Goal: Information Seeking & Learning: Learn about a topic

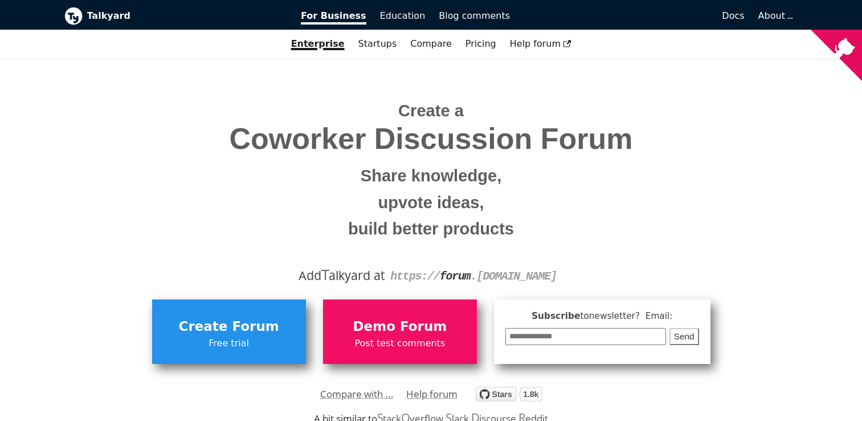
scroll to position [228, 0]
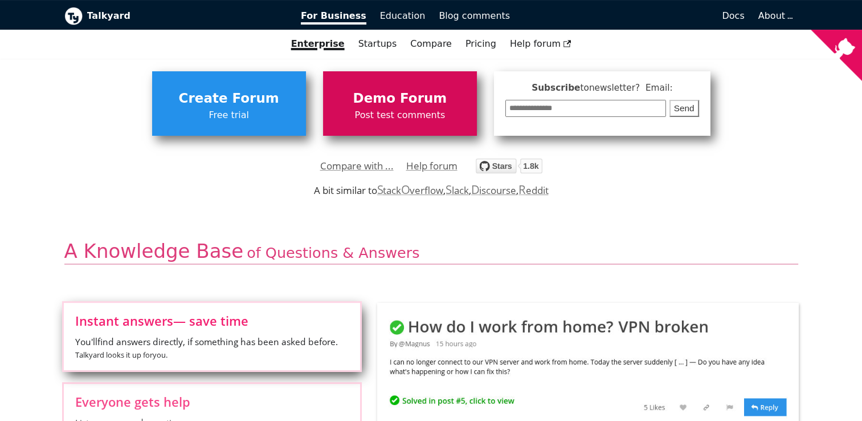
drag, startPoint x: 0, startPoint y: 0, endPoint x: 381, endPoint y: 113, distance: 397.2
click at [381, 113] on span "Post test comments" at bounding box center [400, 115] width 143 height 15
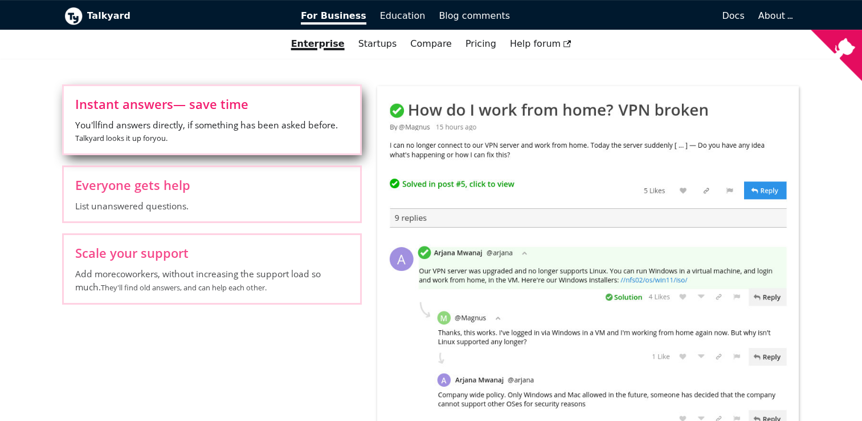
scroll to position [456, 0]
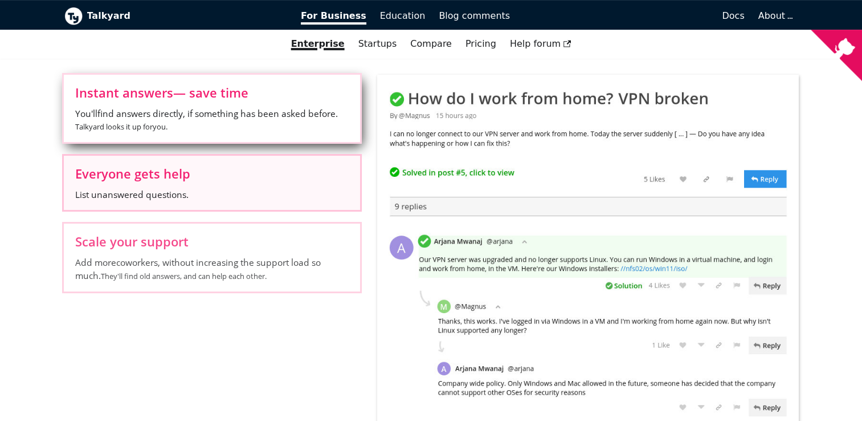
click at [217, 165] on label "Everyone gets help List unanswered questions." at bounding box center [212, 183] width 296 height 54
click at [0, 0] on input "Everyone gets help List unanswered questions." at bounding box center [0, 0] width 0 height 0
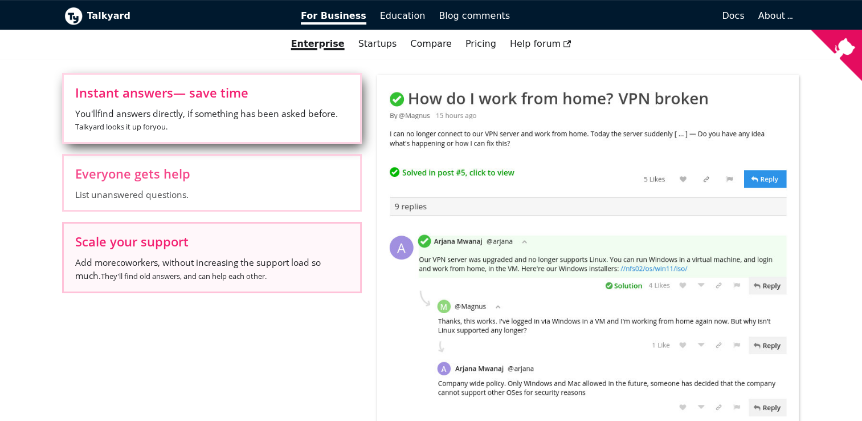
click at [250, 233] on label "Scale your support Add more coworkers , without increasing the support load so …" at bounding box center [212, 256] width 296 height 67
click at [0, 0] on input "Scale your support Add more coworkers , without increasing the support load so …" at bounding box center [0, 0] width 0 height 0
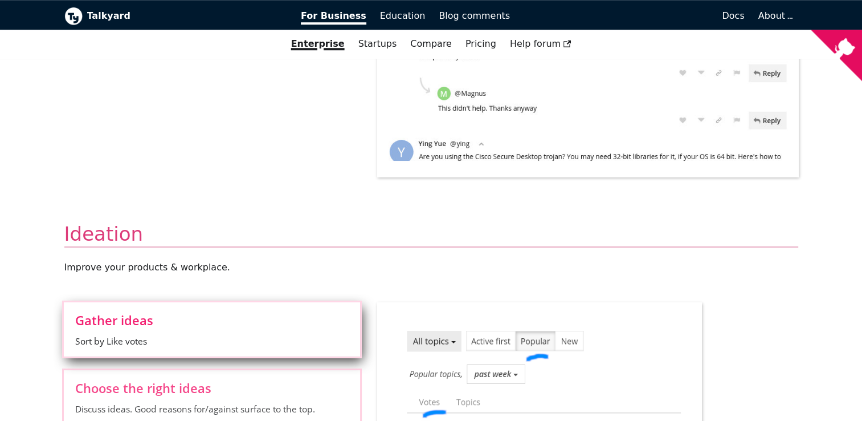
scroll to position [855, 0]
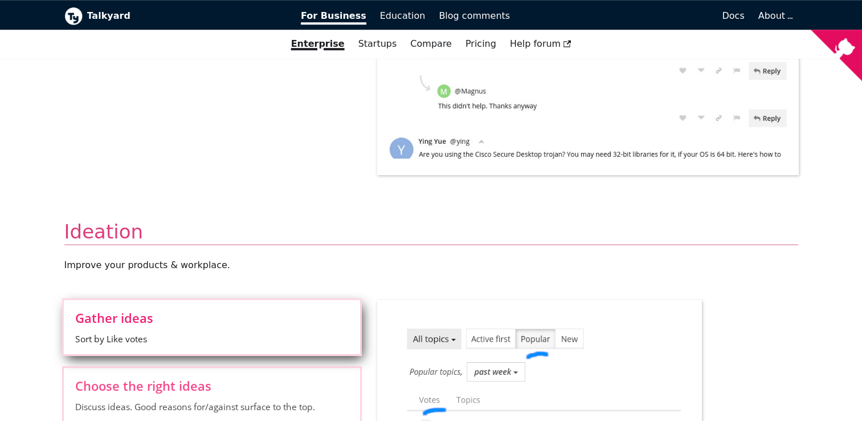
click at [0, 0] on input "Avoid mistakes See if others disagree with something. Read the replies, to find…" at bounding box center [0, 0] width 0 height 0
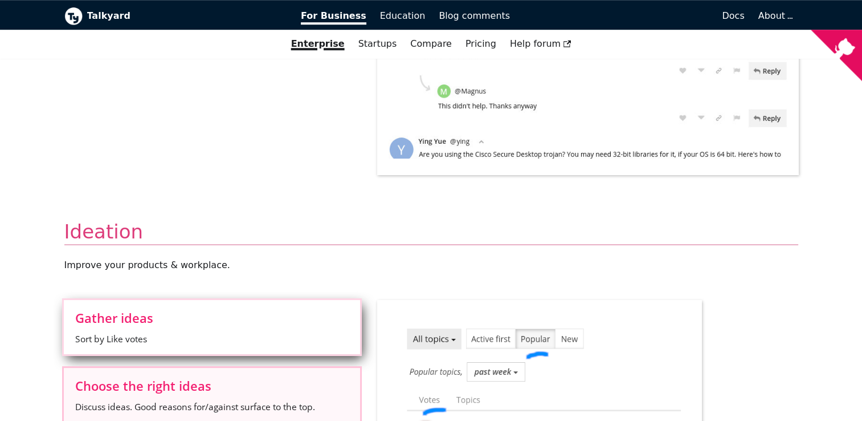
click at [236, 368] on label "Choose the right ideas Discuss ideas. Good reasons for/against surface to the t…" at bounding box center [212, 395] width 296 height 54
click at [0, 0] on input "Choose the right ideas Discuss ideas. Good reasons for/against surface to the t…" at bounding box center [0, 0] width 0 height 0
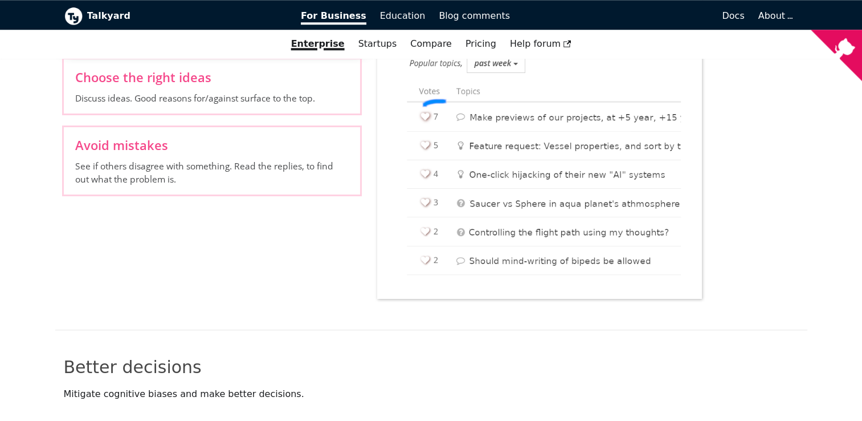
scroll to position [1254, 0]
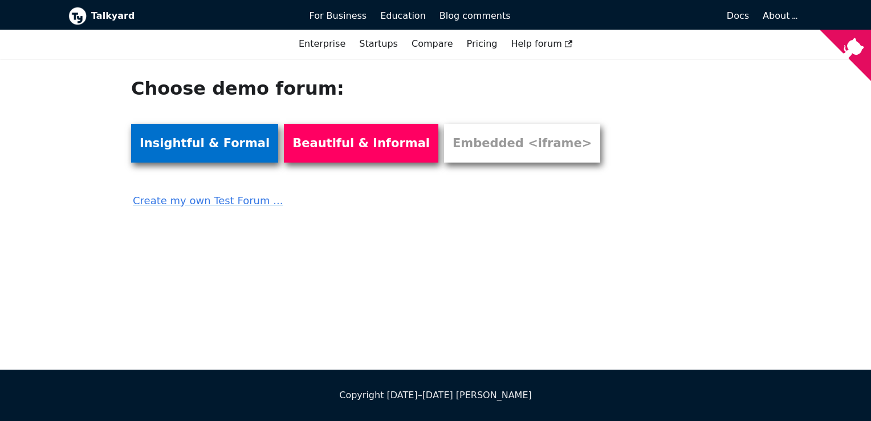
click at [211, 135] on link "Insightful & Formal" at bounding box center [204, 143] width 147 height 39
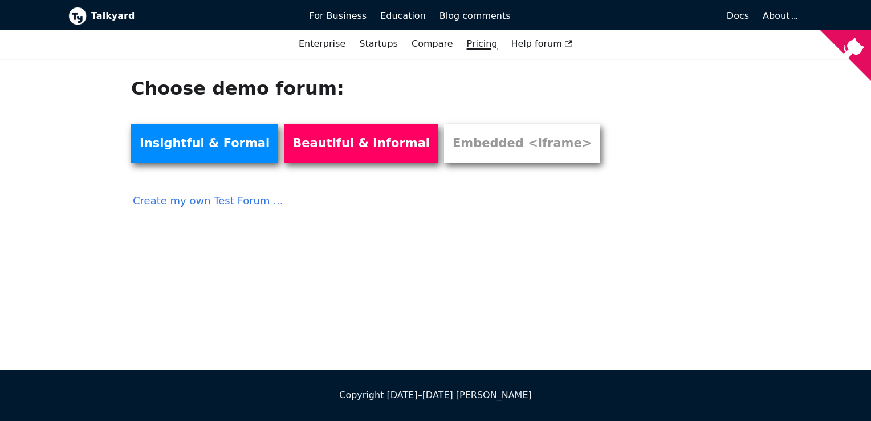
click at [488, 47] on link "Pricing" at bounding box center [482, 43] width 44 height 19
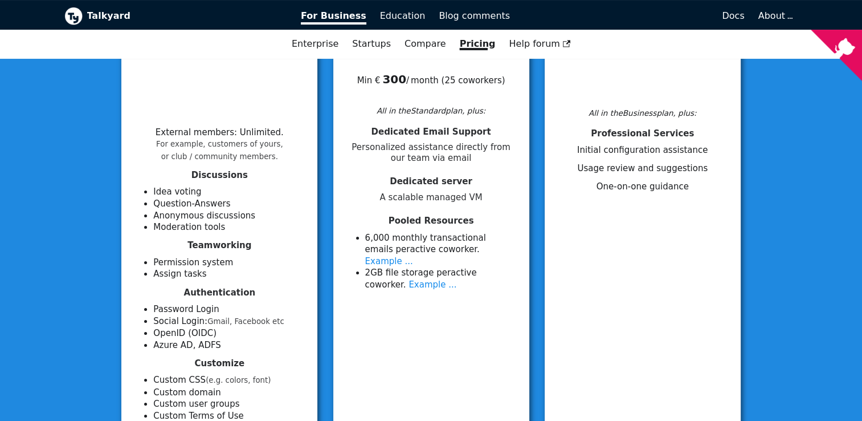
scroll to position [285, 0]
